Goal: Transaction & Acquisition: Purchase product/service

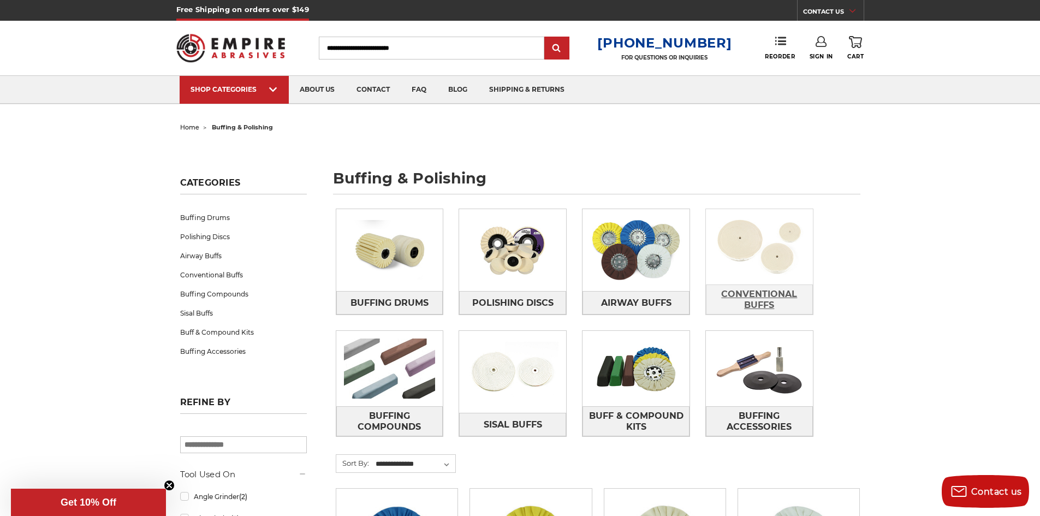
click at [743, 285] on span "Conventional Buffs" at bounding box center [760, 299] width 106 height 29
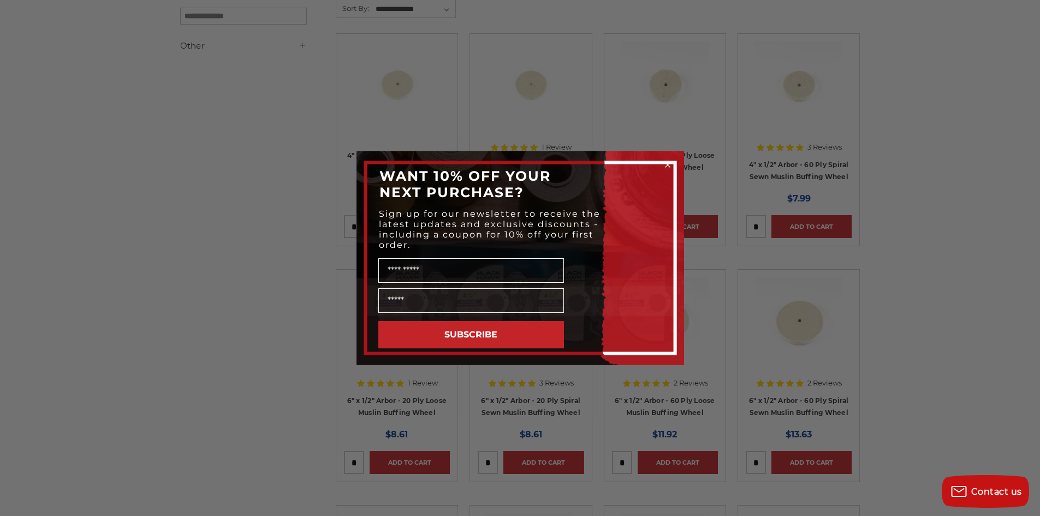
scroll to position [218, 0]
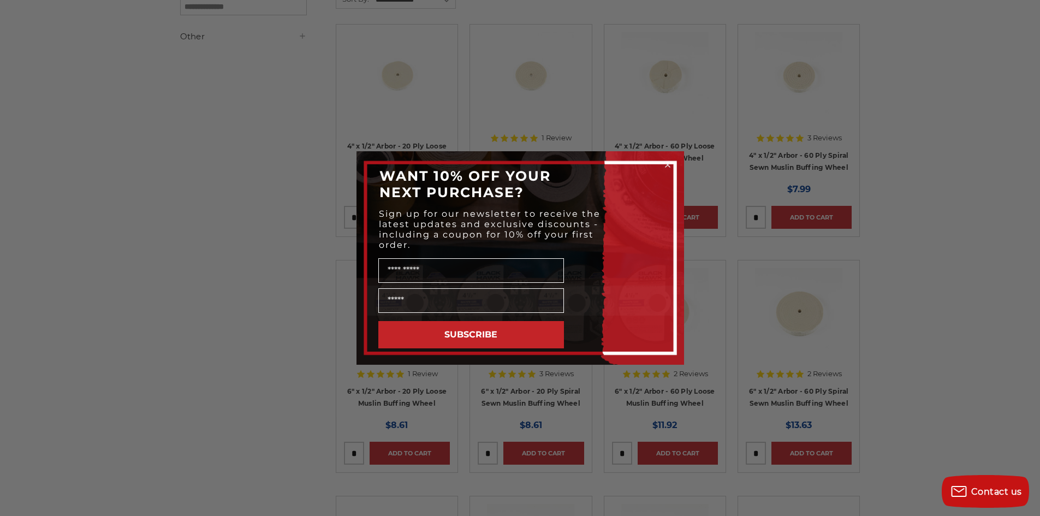
click at [667, 164] on icon "Close dialog" at bounding box center [668, 165] width 4 height 4
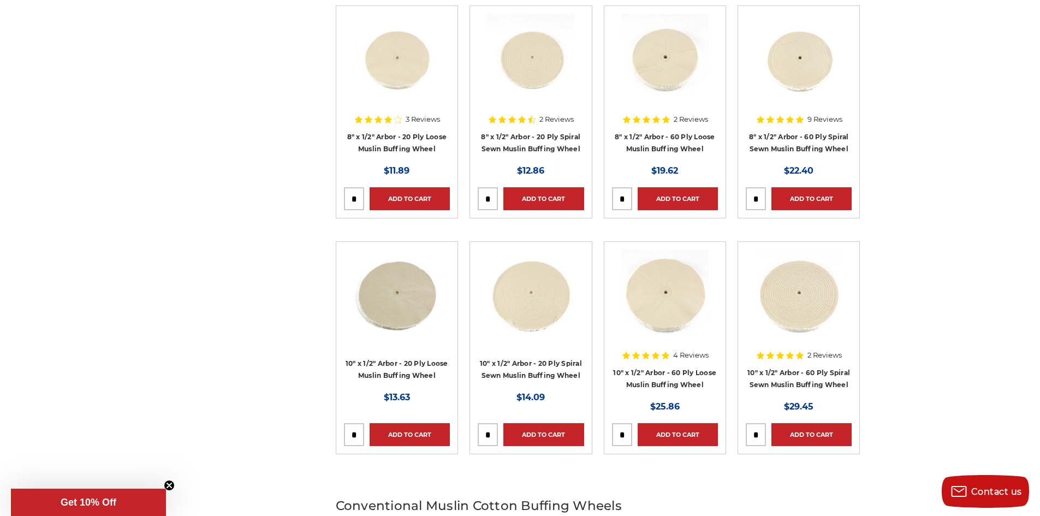
scroll to position [710, 0]
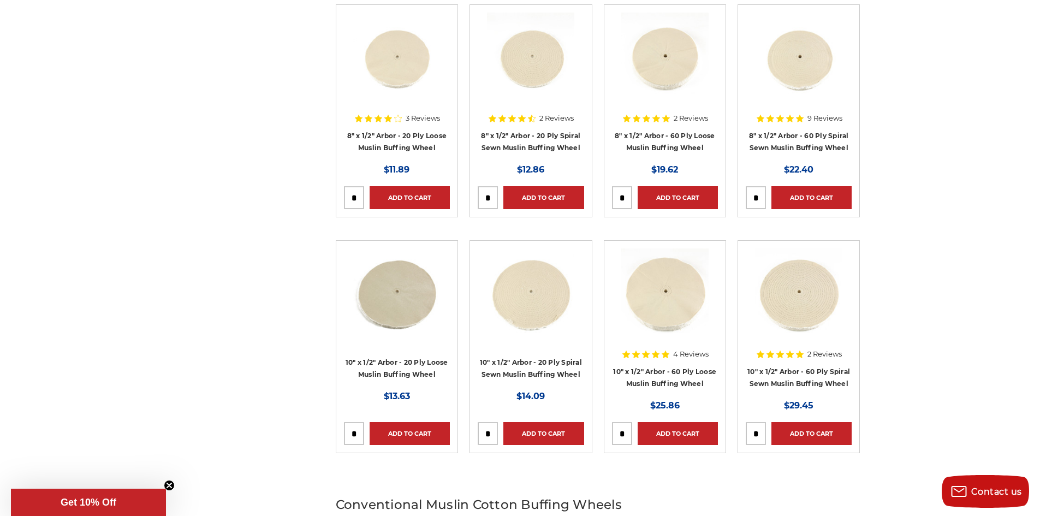
click at [520, 353] on div at bounding box center [531, 302] width 106 height 106
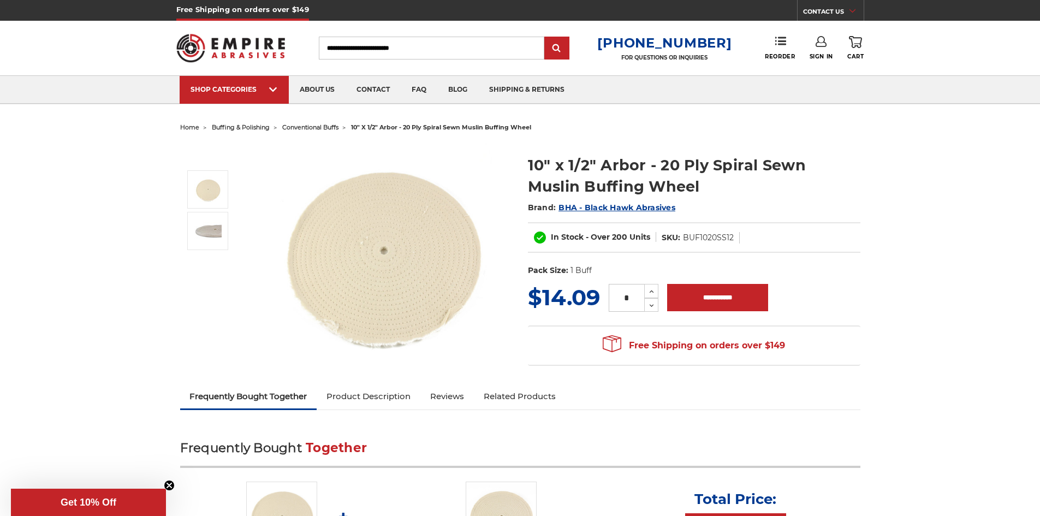
click at [346, 268] on img at bounding box center [383, 252] width 218 height 218
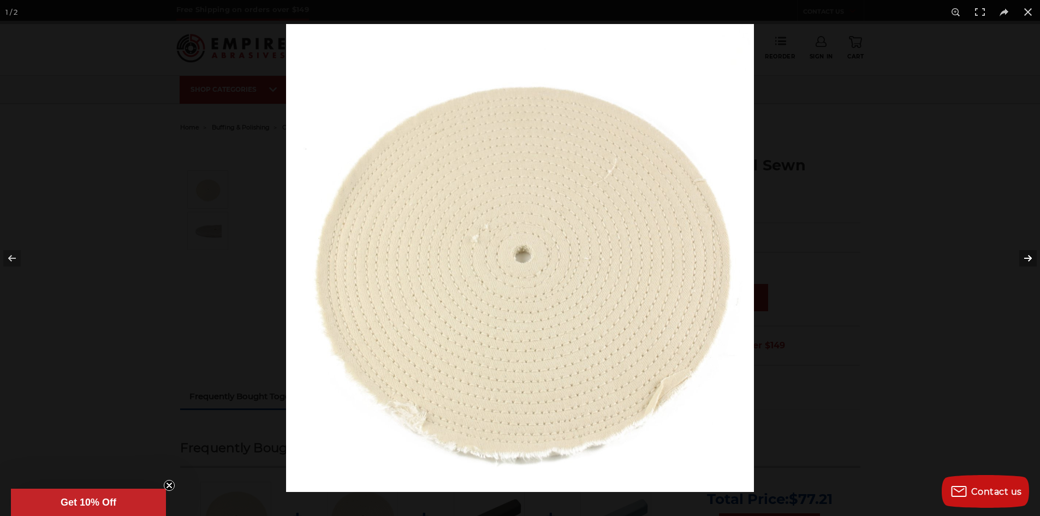
click at [1026, 259] on button at bounding box center [1021, 258] width 38 height 55
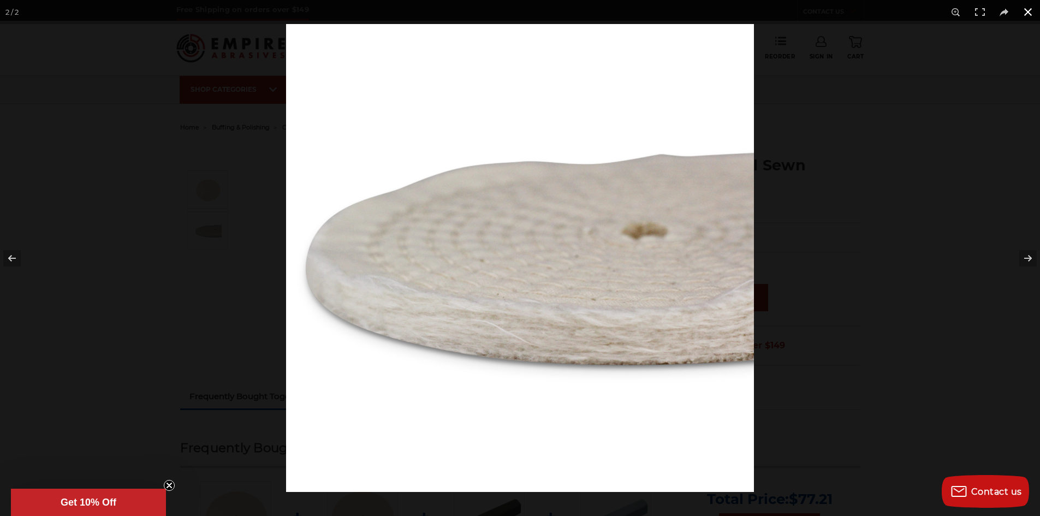
click at [911, 273] on div at bounding box center [806, 282] width 1040 height 516
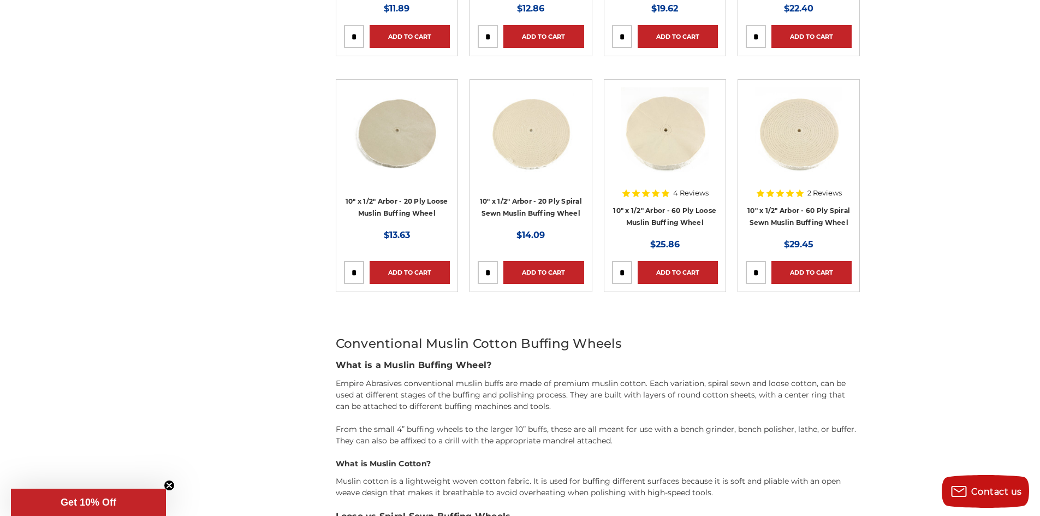
scroll to position [819, 0]
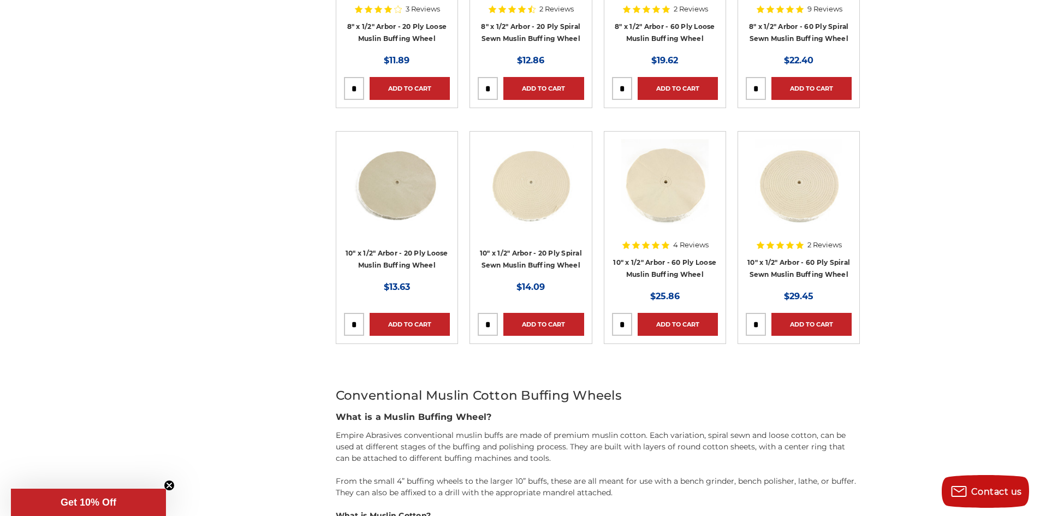
click at [684, 203] on img at bounding box center [665, 182] width 87 height 87
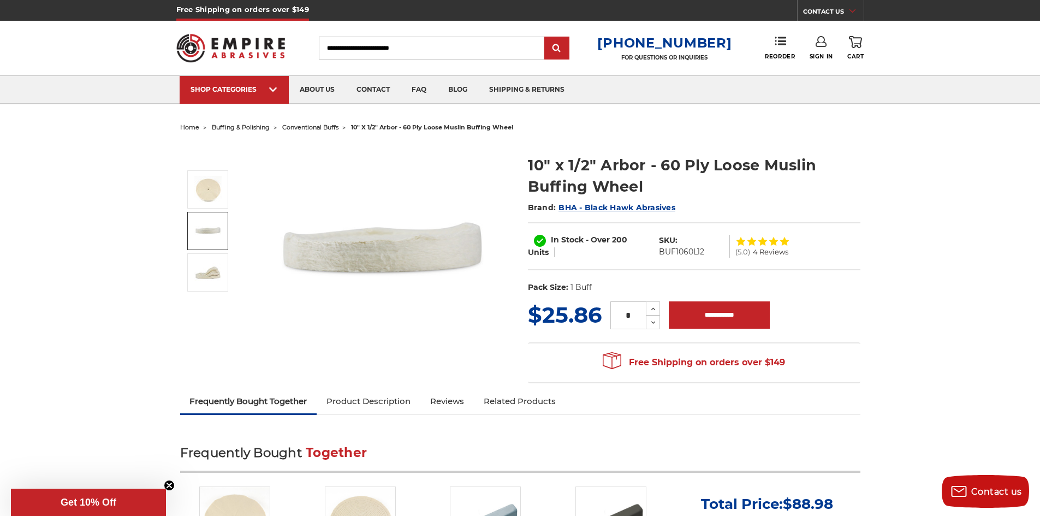
click at [211, 228] on img at bounding box center [207, 230] width 27 height 27
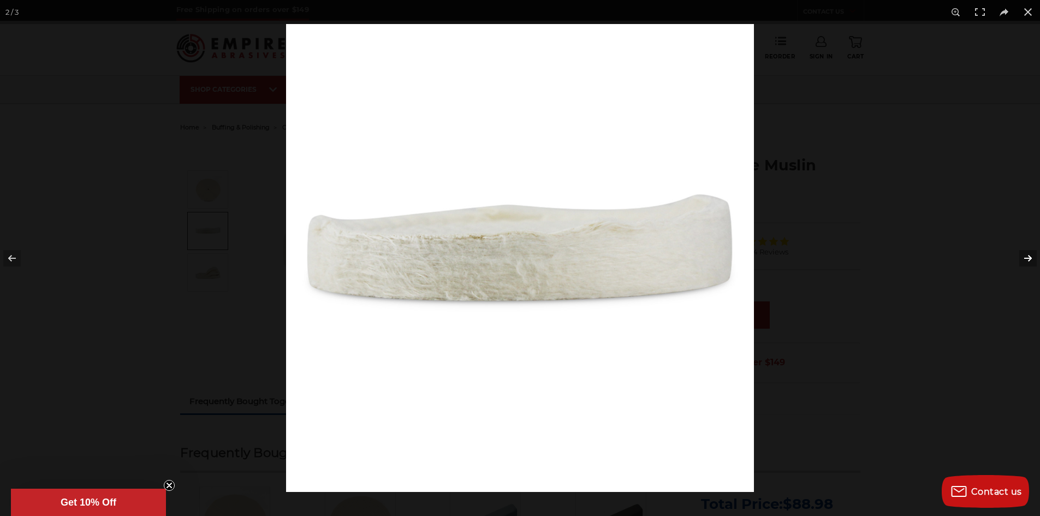
click at [1027, 256] on button at bounding box center [1021, 258] width 38 height 55
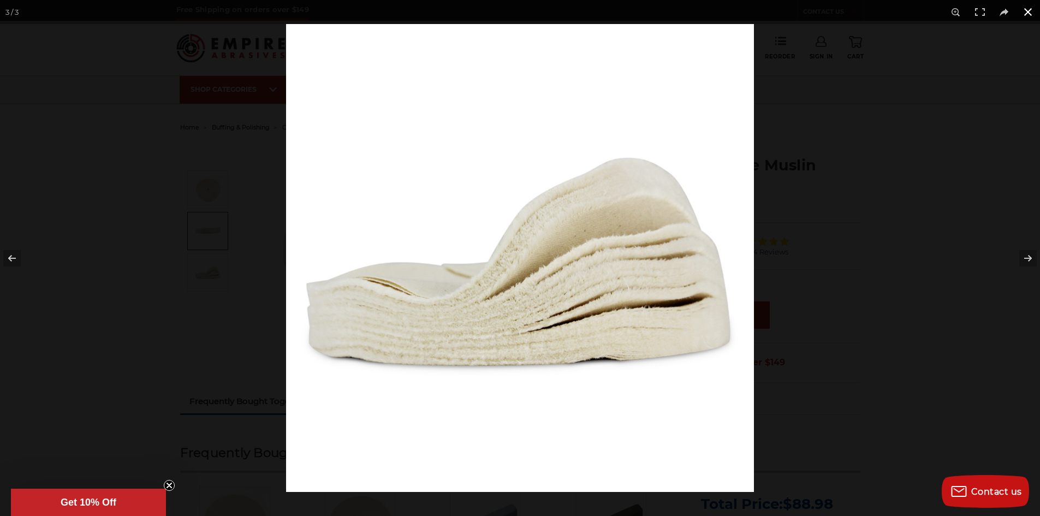
click at [900, 248] on div at bounding box center [806, 282] width 1040 height 516
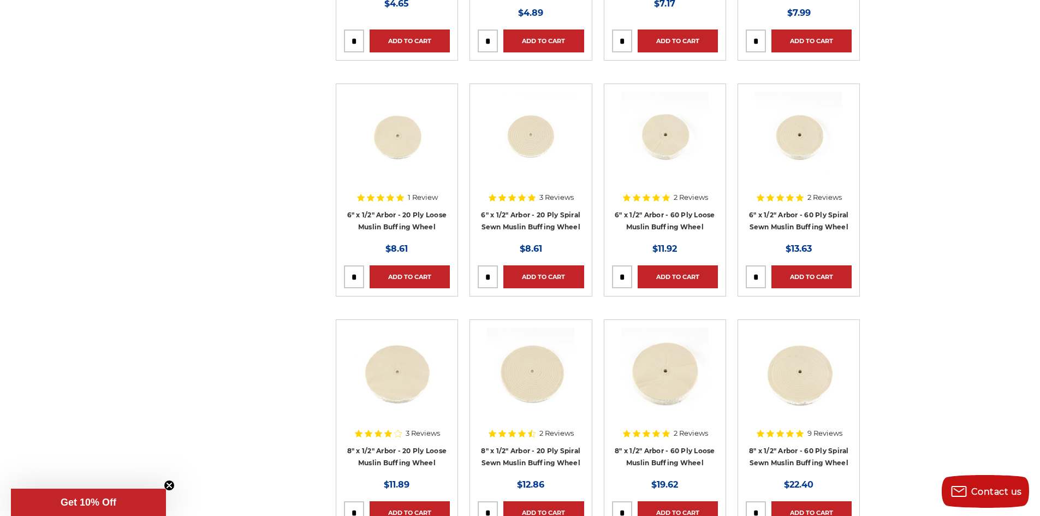
scroll to position [273, 0]
